Goal: Task Accomplishment & Management: Manage account settings

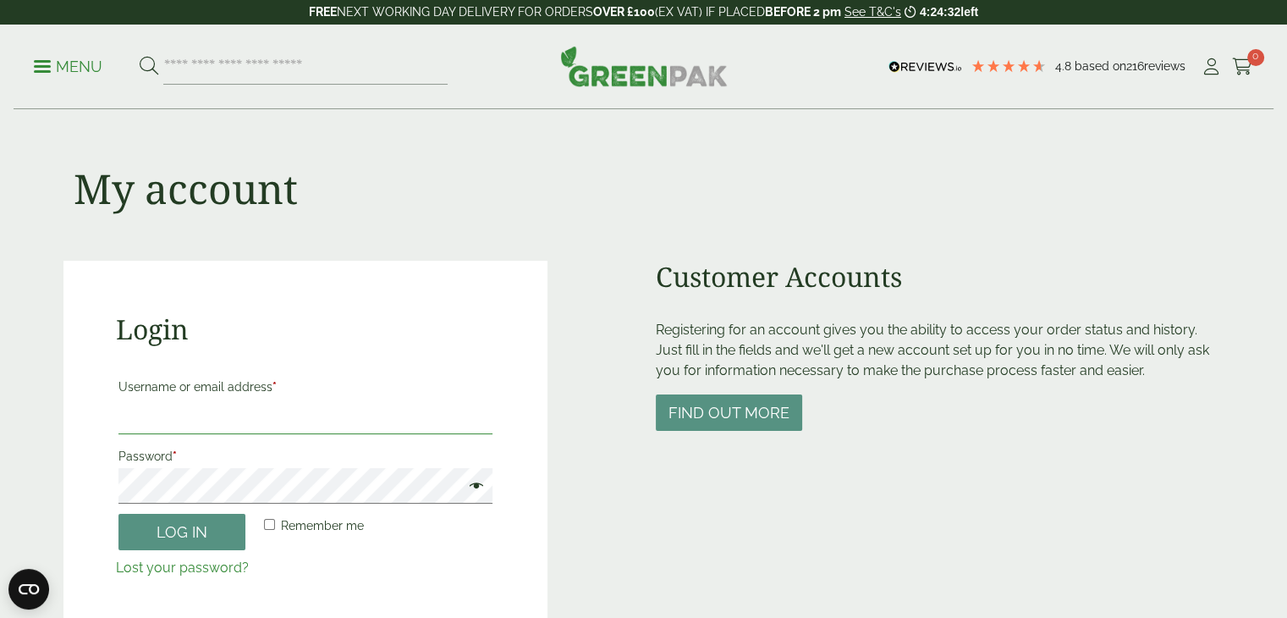
click at [261, 423] on input "Username or email address *" at bounding box center [305, 416] width 375 height 36
click at [232, 407] on input "Username or email address *" at bounding box center [305, 416] width 375 height 36
type input "*"
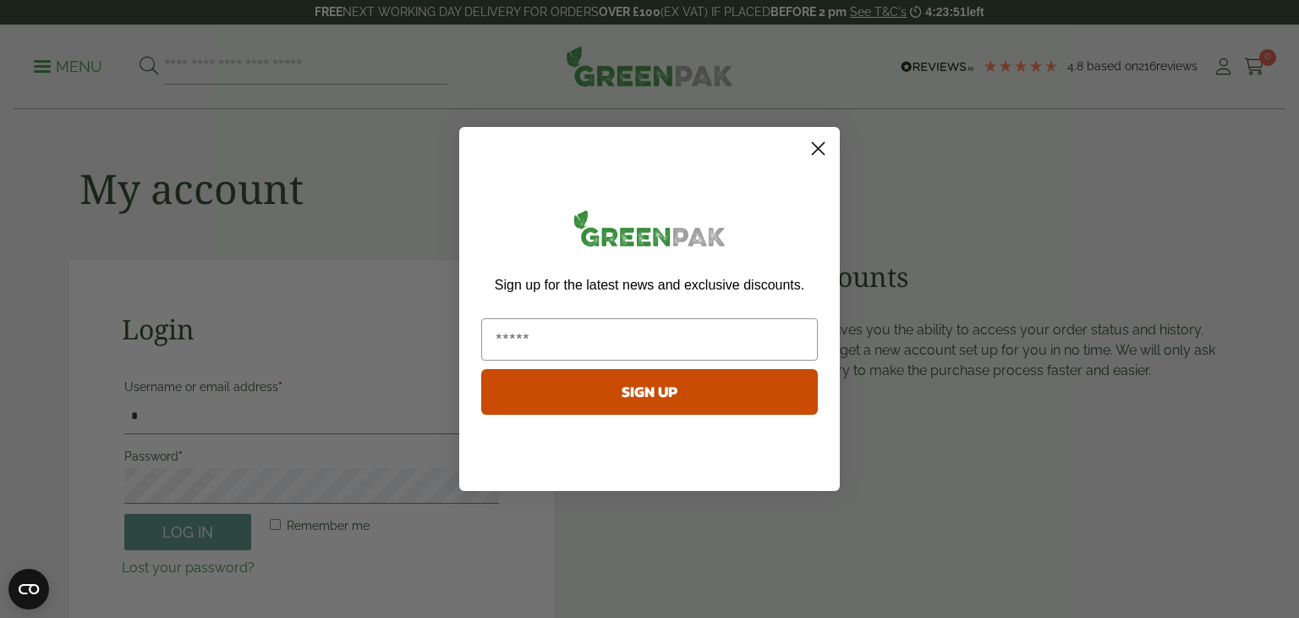
click at [814, 150] on circle "Close dialog" at bounding box center [818, 149] width 28 height 28
